Goal: Check status: Check status

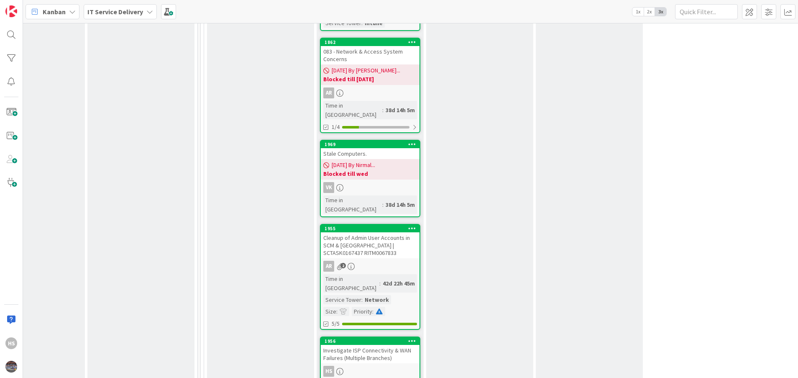
scroll to position [1053, 380]
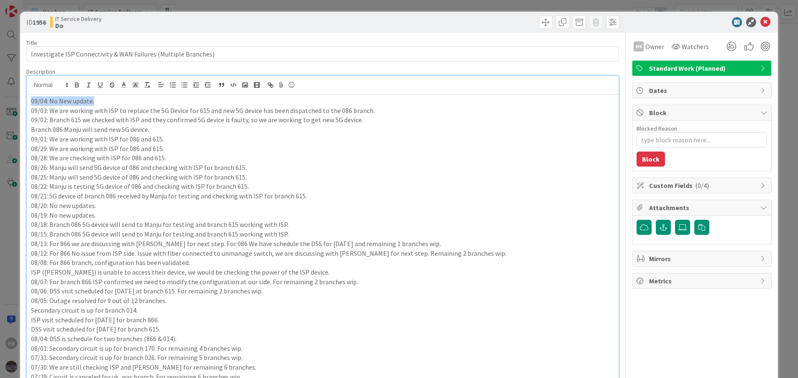
drag, startPoint x: 115, startPoint y: 82, endPoint x: 23, endPoint y: 79, distance: 92.5
copy p "09/04: No New update."
click at [29, 100] on div "09/04: No New update. 09/03: We are working with ISP to replace the 5G Device f…" at bounding box center [323, 384] width 592 height 580
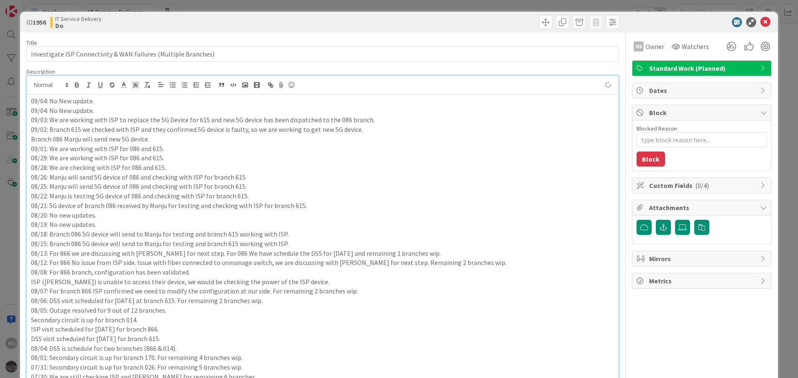
type textarea "x"
drag, startPoint x: 36, startPoint y: 102, endPoint x: 31, endPoint y: 101, distance: 5.9
click at [31, 101] on p "09/04: No New update." at bounding box center [323, 101] width 584 height 10
click at [41, 101] on p "09/04: No New update." at bounding box center [323, 101] width 584 height 10
click at [43, 101] on p "09/04: No New update." at bounding box center [323, 101] width 584 height 10
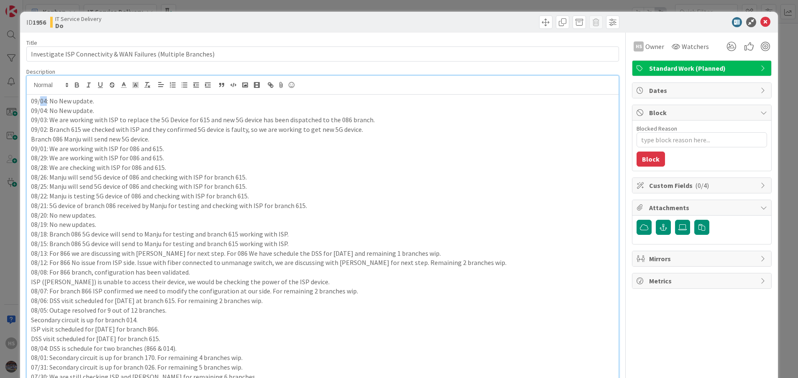
click at [43, 101] on p "09/04: No New update." at bounding box center [323, 101] width 584 height 10
click at [45, 101] on p "09/04: No New update." at bounding box center [323, 101] width 584 height 10
click at [148, 130] on p "09/02: Branch 615 we checked with ISP and they confirmed 5G device is faulty, s…" at bounding box center [323, 130] width 584 height 10
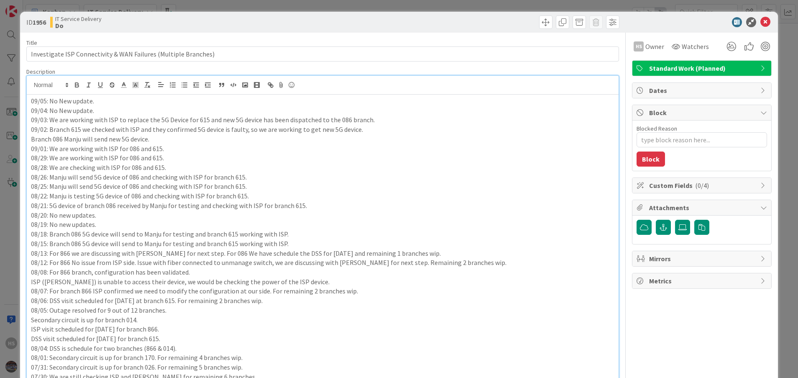
click at [749, 22] on div at bounding box center [697, 22] width 148 height 10
click at [760, 22] on icon at bounding box center [765, 22] width 10 height 10
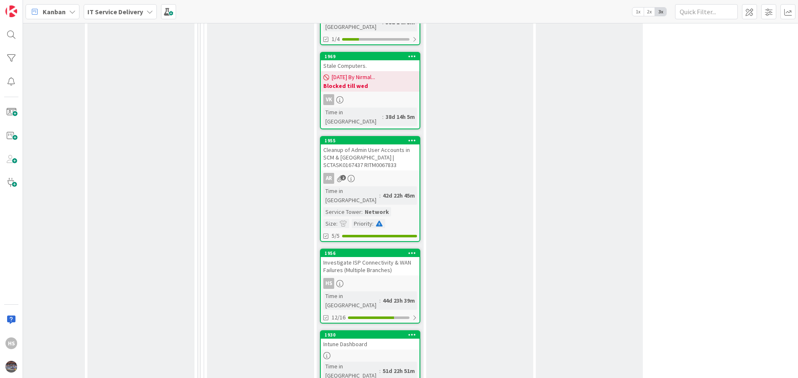
scroll to position [1176, 380]
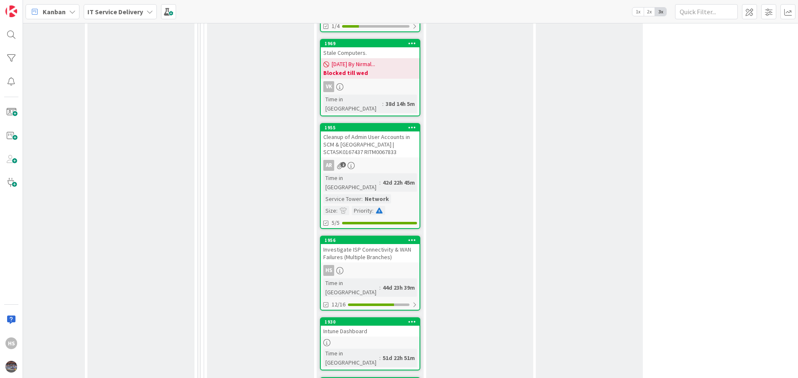
click at [357, 244] on div "Investigate ISP Connectivity & WAN Failures (Multiple Branches)" at bounding box center [370, 253] width 99 height 18
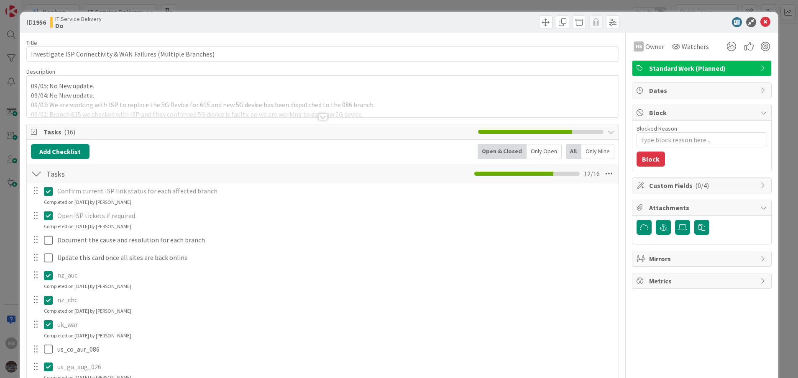
type textarea "x"
click at [760, 23] on icon at bounding box center [765, 22] width 10 height 10
